Goal: Task Accomplishment & Management: Complete application form

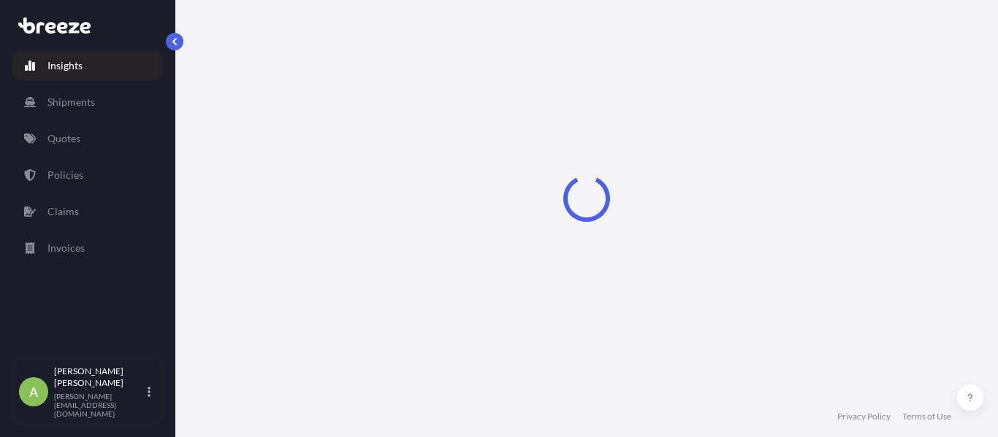
select select "2025"
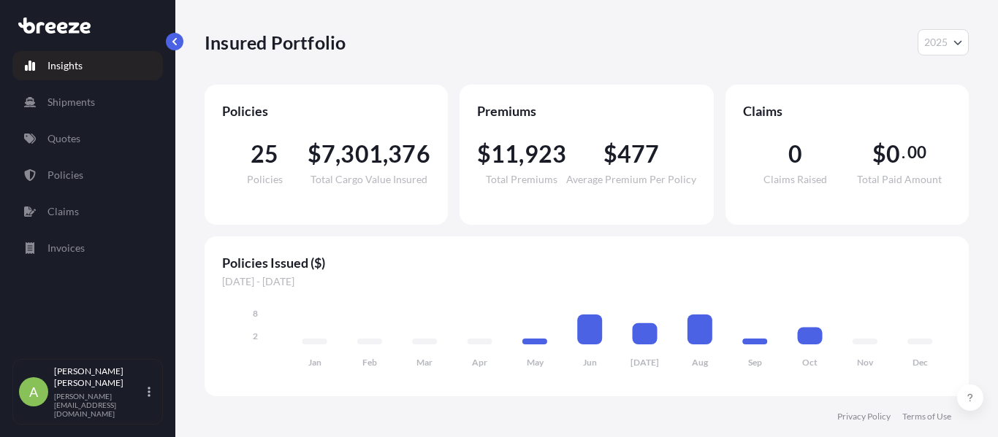
click at [75, 130] on link "Quotes" at bounding box center [87, 138] width 150 height 29
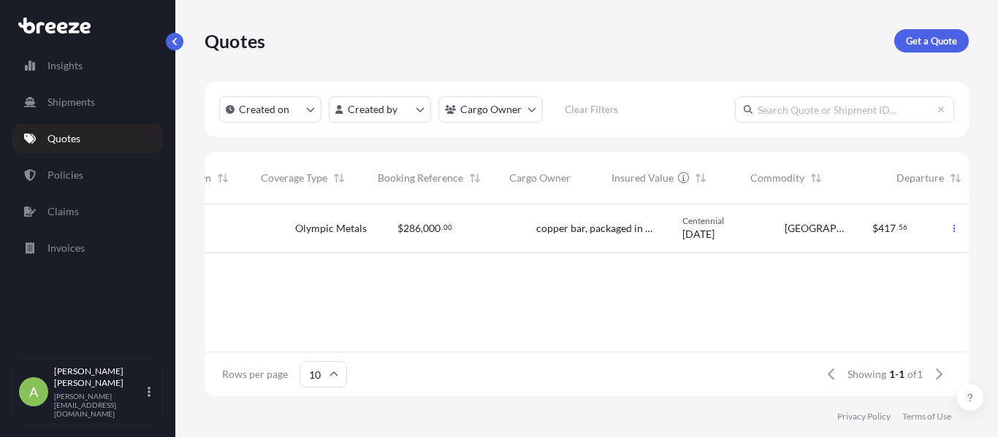
scroll to position [0, 450]
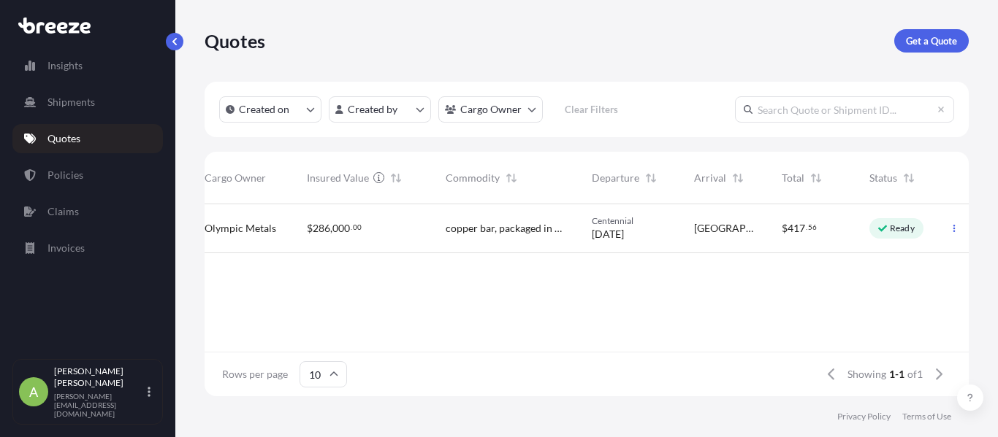
click at [779, 224] on div "$ 417 . 56" at bounding box center [814, 228] width 88 height 49
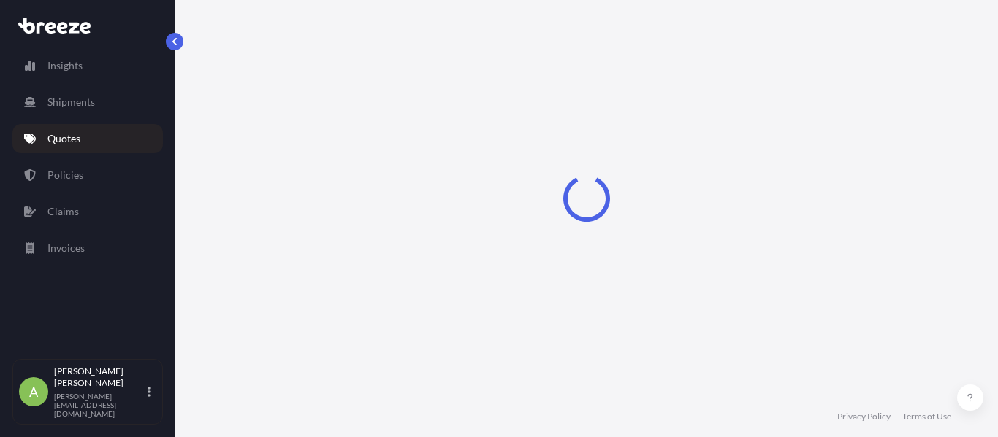
select select "Road"
select select "2"
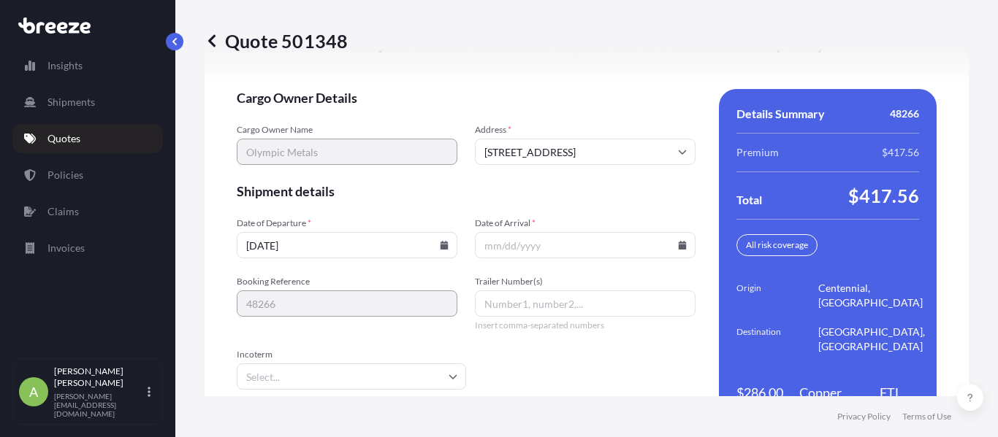
scroll to position [2342, 0]
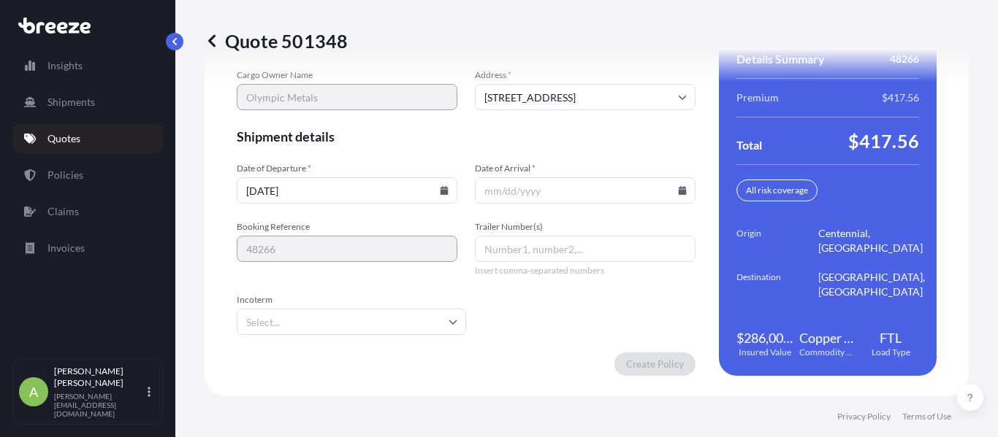
click at [434, 190] on input "[DATE]" at bounding box center [347, 190] width 221 height 26
click at [440, 187] on icon at bounding box center [444, 190] width 8 height 9
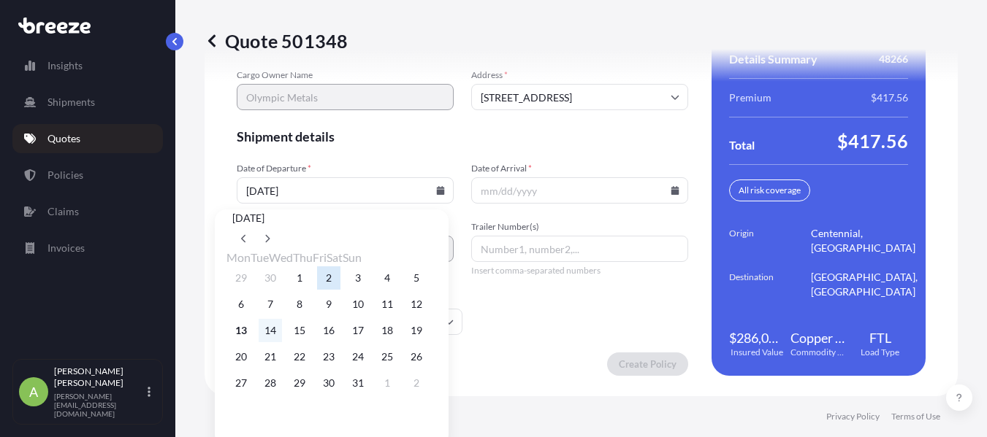
click at [275, 343] on button "14" at bounding box center [270, 330] width 23 height 23
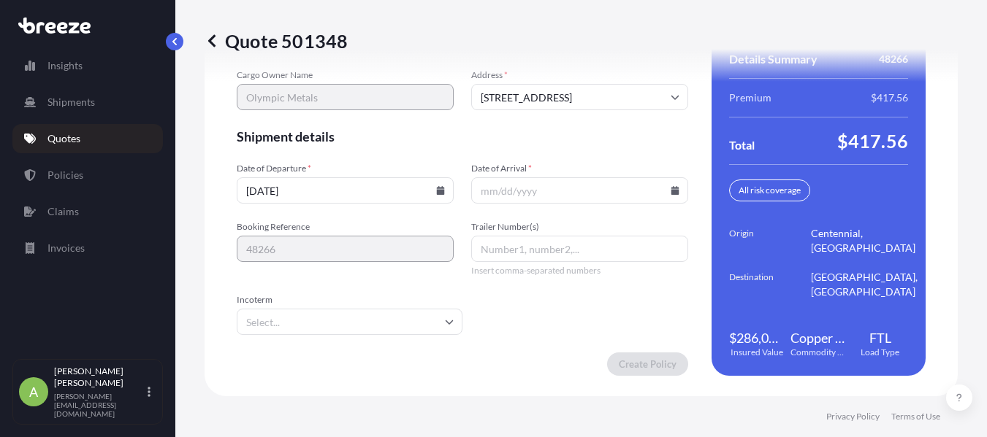
type input "[DATE]"
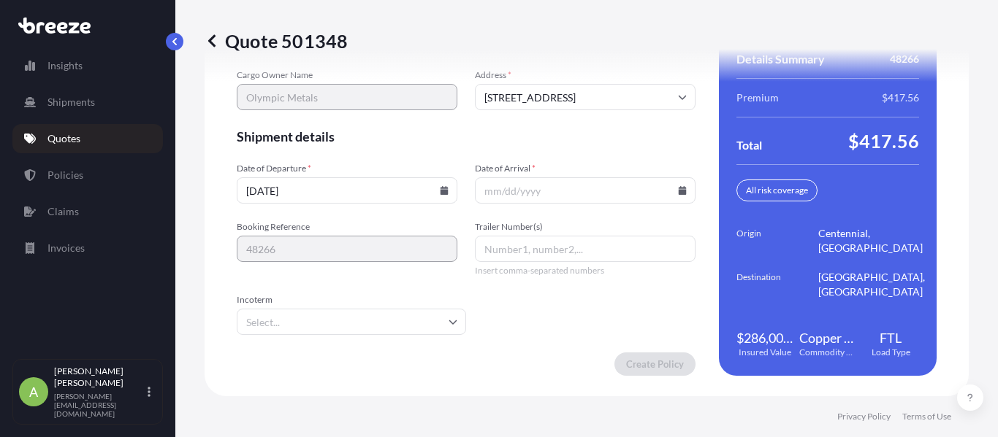
click at [670, 190] on input "Date of Arrival *" at bounding box center [585, 190] width 221 height 26
click at [678, 192] on icon at bounding box center [682, 190] width 8 height 9
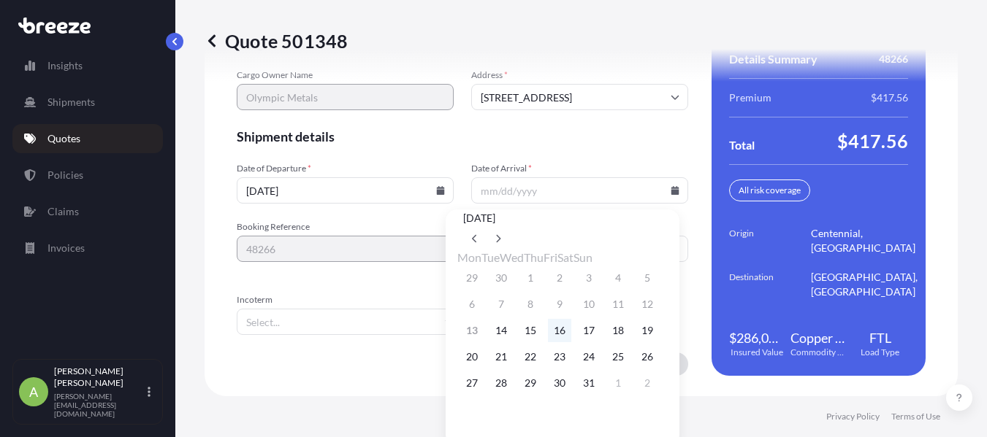
click at [571, 343] on button "16" at bounding box center [559, 330] width 23 height 23
type input "[DATE]"
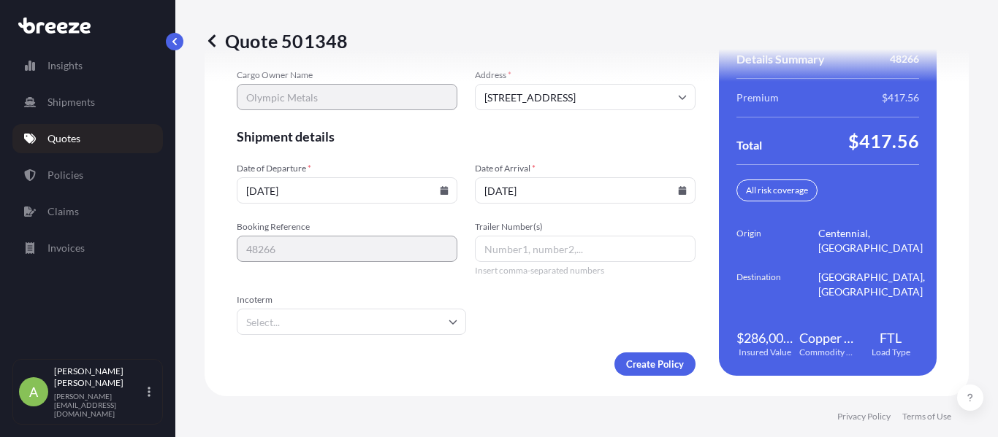
click at [521, 248] on input "Trailer Number(s)" at bounding box center [585, 249] width 221 height 26
click at [554, 263] on div "Trailer Number(s) Insert comma-separated numbers" at bounding box center [585, 249] width 221 height 56
click at [554, 248] on input "Trailer Number(s)" at bounding box center [585, 249] width 221 height 26
type input "07"
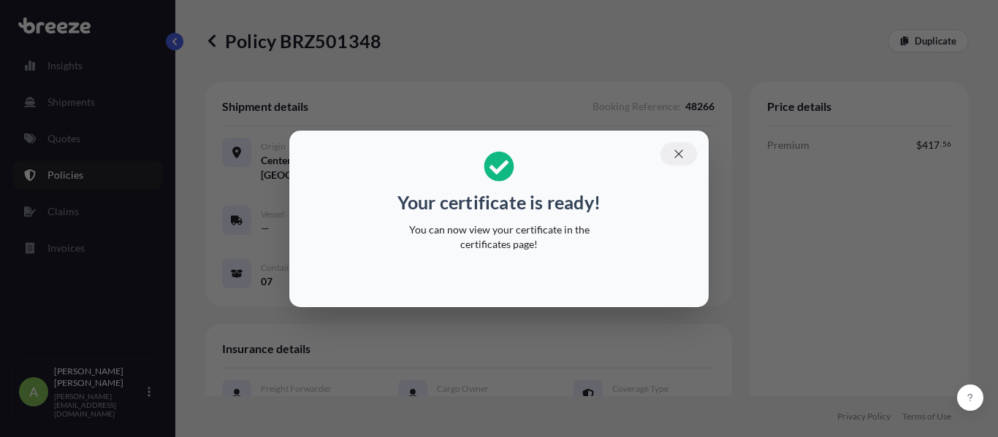
click at [684, 154] on icon "button" at bounding box center [678, 154] width 13 height 13
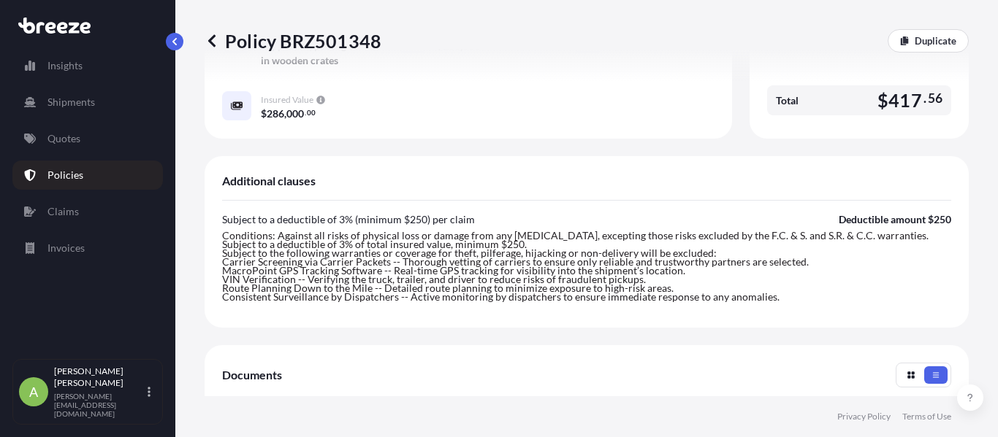
scroll to position [584, 0]
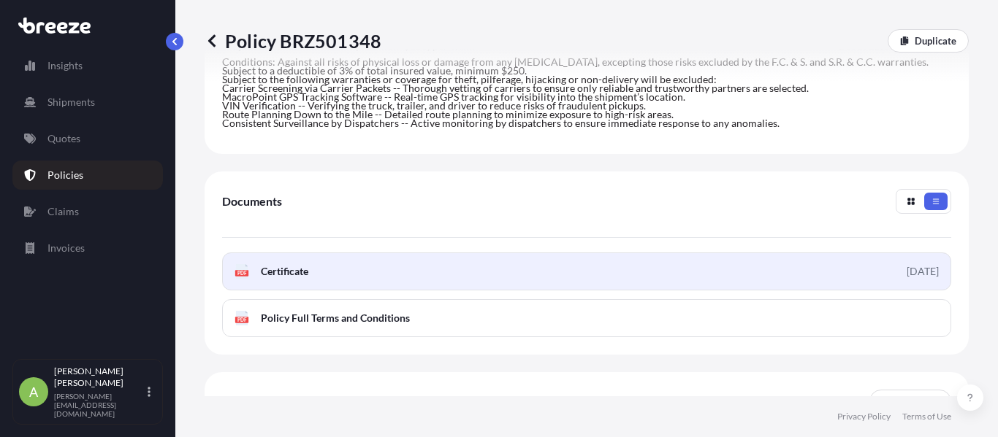
click at [906, 279] on div "[DATE]" at bounding box center [922, 271] width 32 height 15
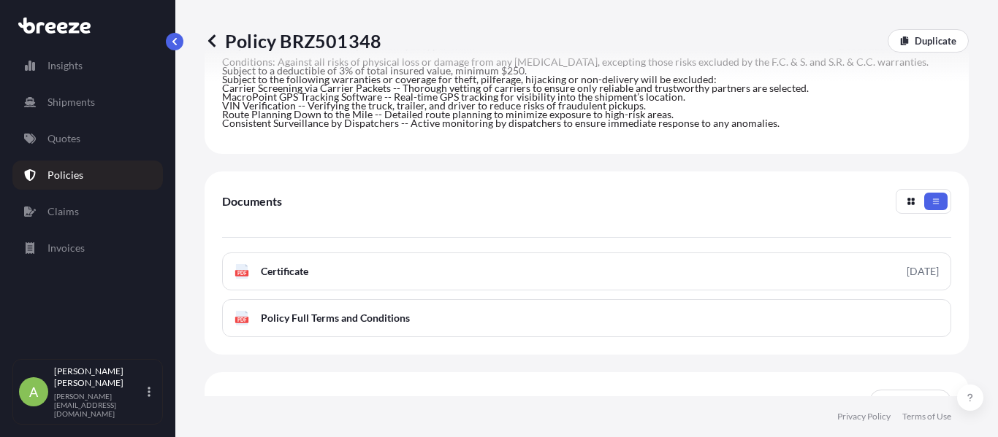
click at [212, 36] on icon at bounding box center [211, 41] width 15 height 15
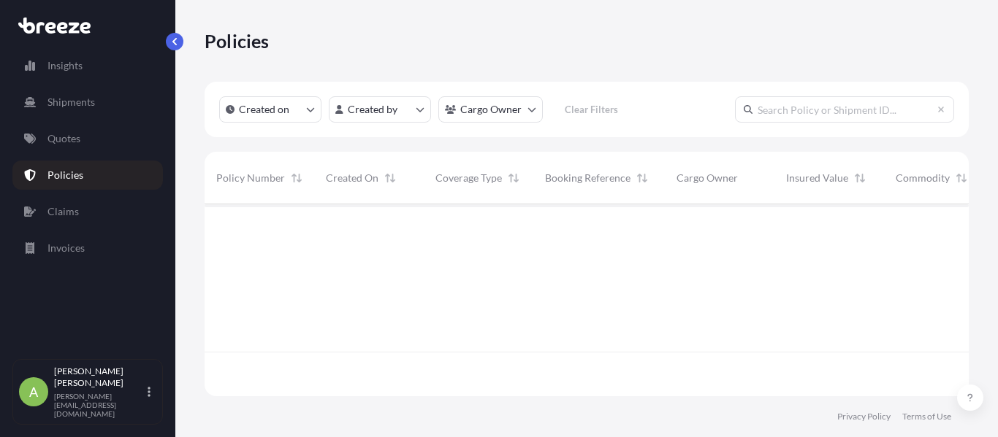
scroll to position [189, 753]
